Goal: Task Accomplishment & Management: Use online tool/utility

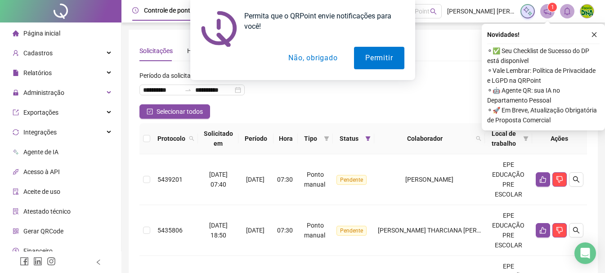
click at [305, 59] on button "Não, obrigado" at bounding box center [313, 58] width 72 height 22
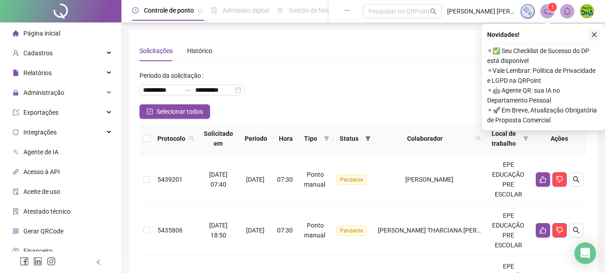
click at [594, 30] on button "button" at bounding box center [594, 34] width 11 height 11
